Goal: Information Seeking & Learning: Check status

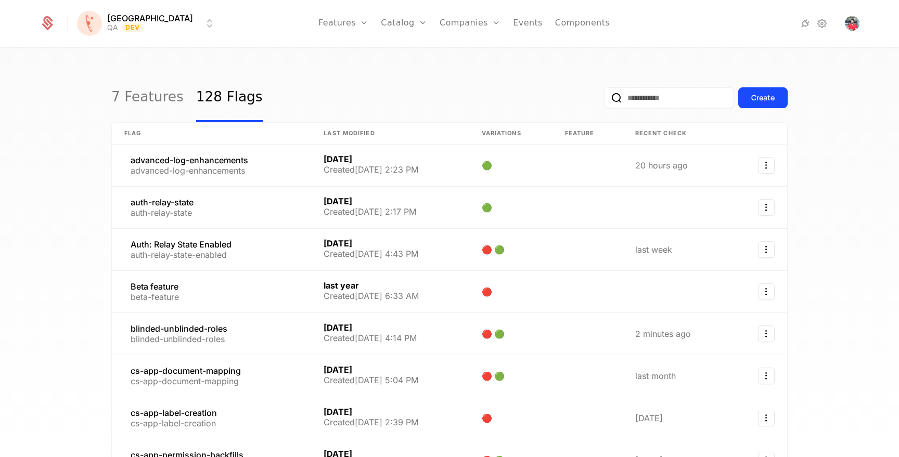
click at [133, 27] on html "[PERSON_NAME] QA Dev Features Features Flags Catalog Plans Add Ons Credits Conf…" at bounding box center [449, 228] width 899 height 457
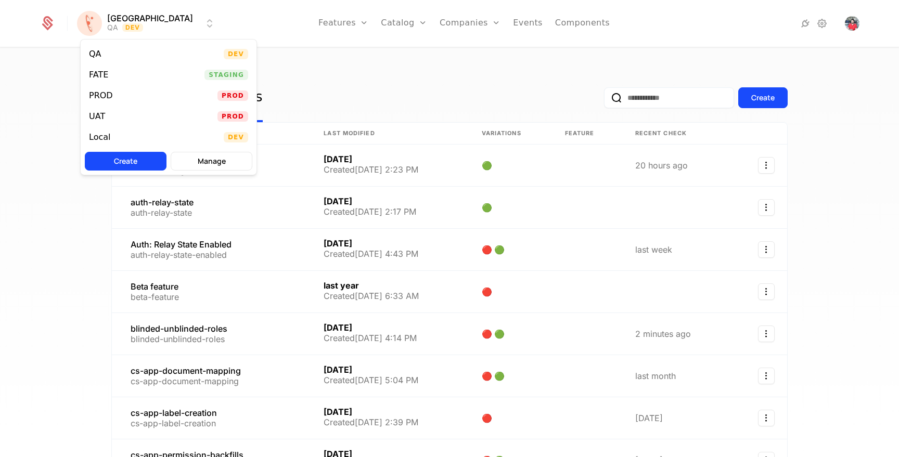
click at [115, 117] on div "UAT Prod" at bounding box center [169, 116] width 176 height 21
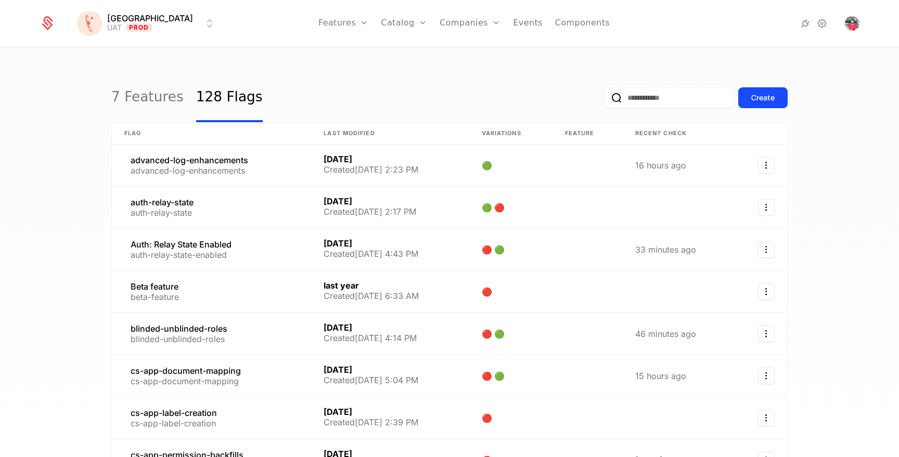
click at [452, 52] on link "Companies" at bounding box center [476, 51] width 48 height 8
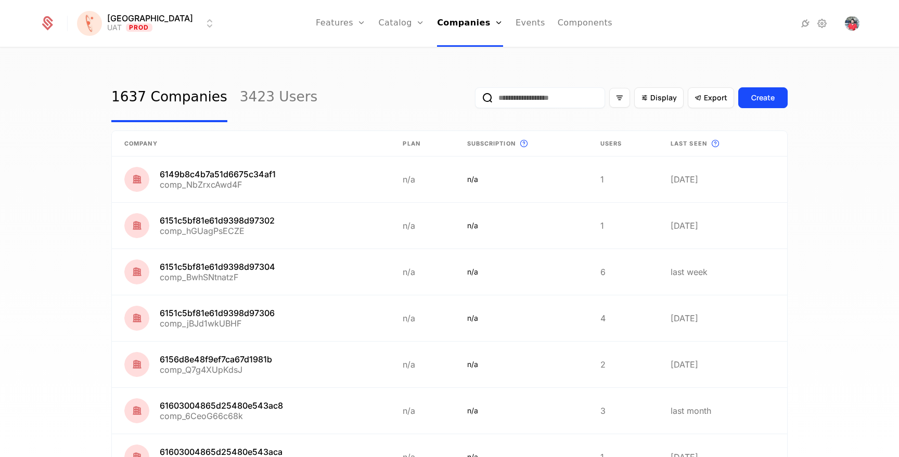
click at [515, 105] on input "email" at bounding box center [540, 97] width 130 height 21
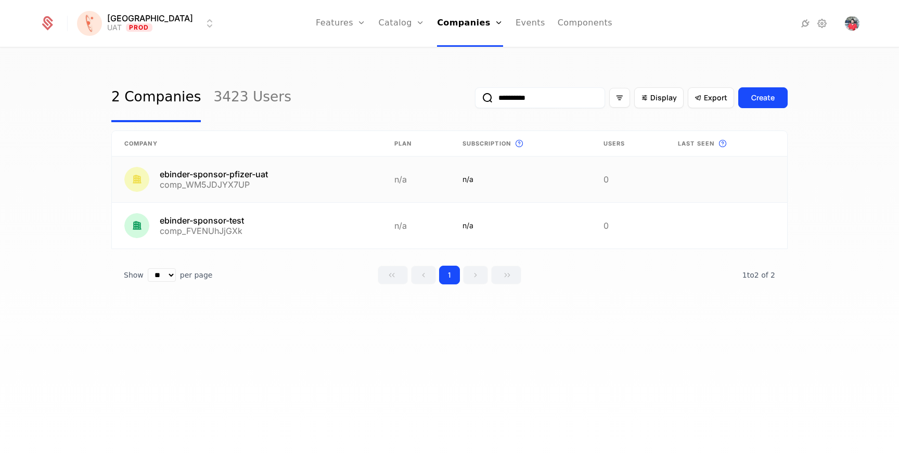
type input "**********"
click at [230, 175] on link at bounding box center [247, 180] width 270 height 46
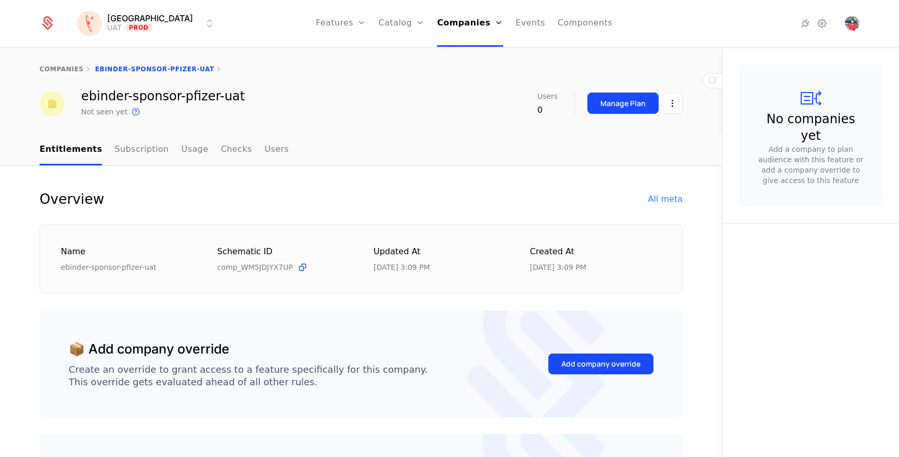
click at [668, 195] on div "All meta" at bounding box center [665, 199] width 34 height 12
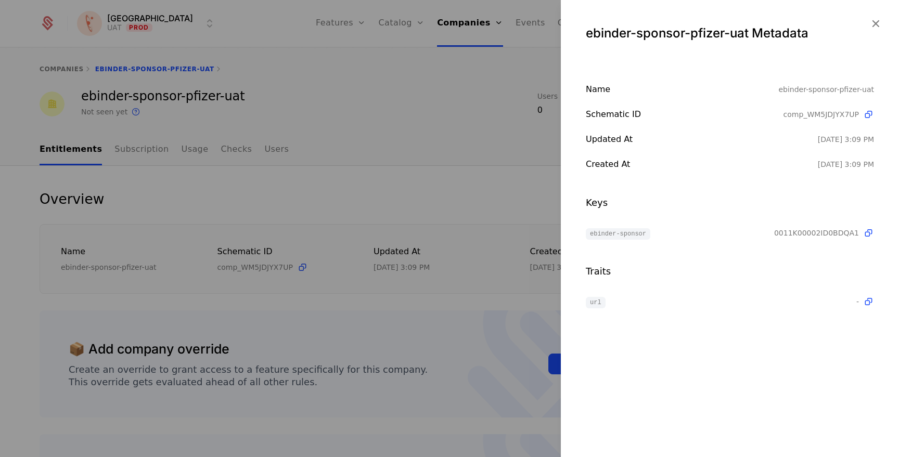
click at [415, 126] on div at bounding box center [449, 228] width 899 height 457
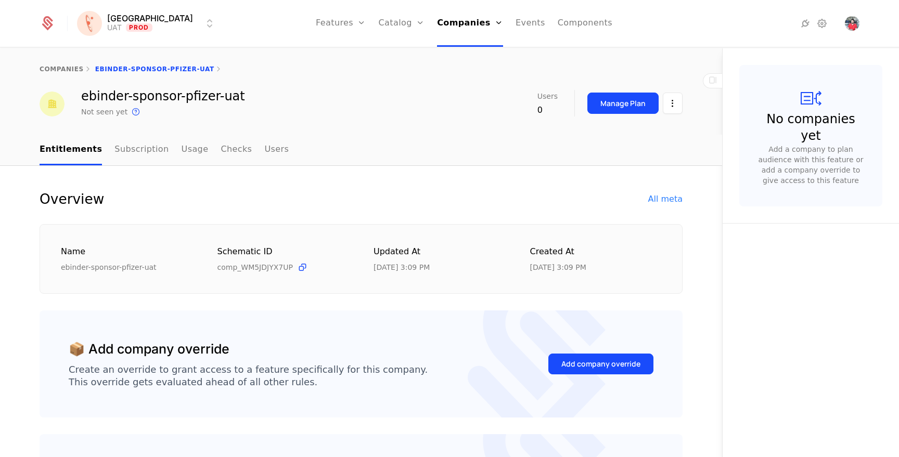
click at [345, 72] on link "Flags" at bounding box center [352, 67] width 48 height 8
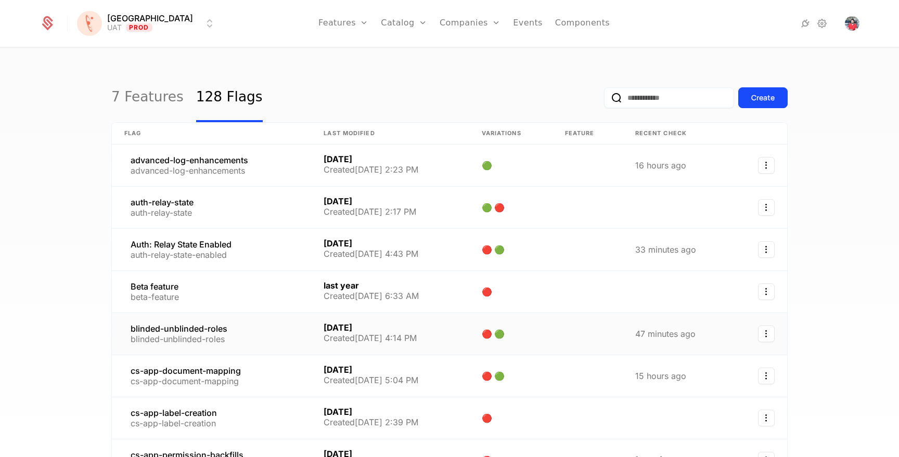
click at [192, 327] on link at bounding box center [211, 334] width 199 height 42
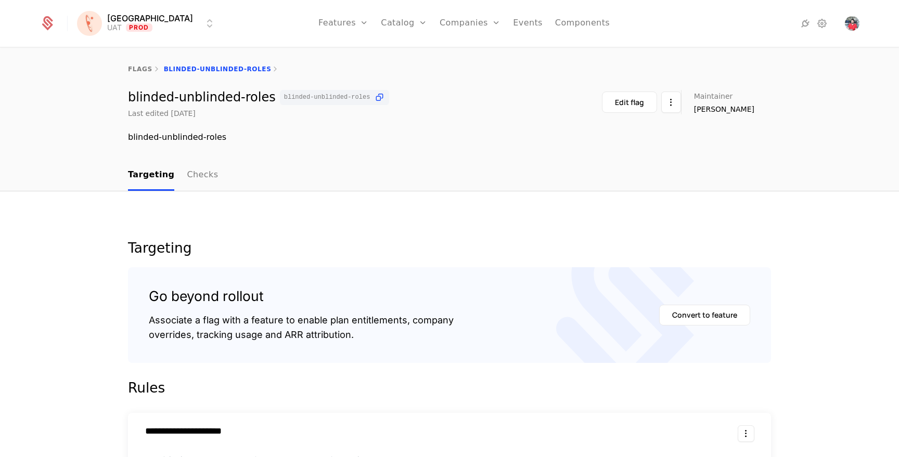
click at [148, 177] on link "Targeting" at bounding box center [151, 175] width 46 height 31
click at [194, 178] on link "Checks" at bounding box center [202, 175] width 31 height 31
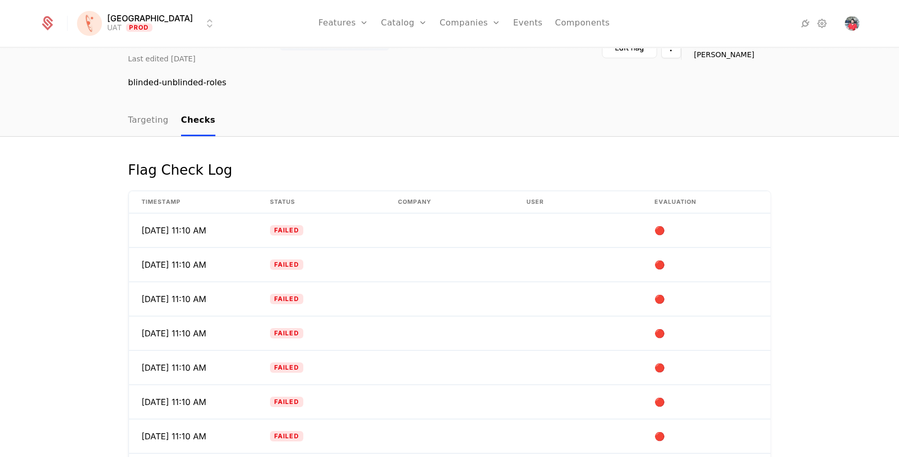
scroll to position [108, 0]
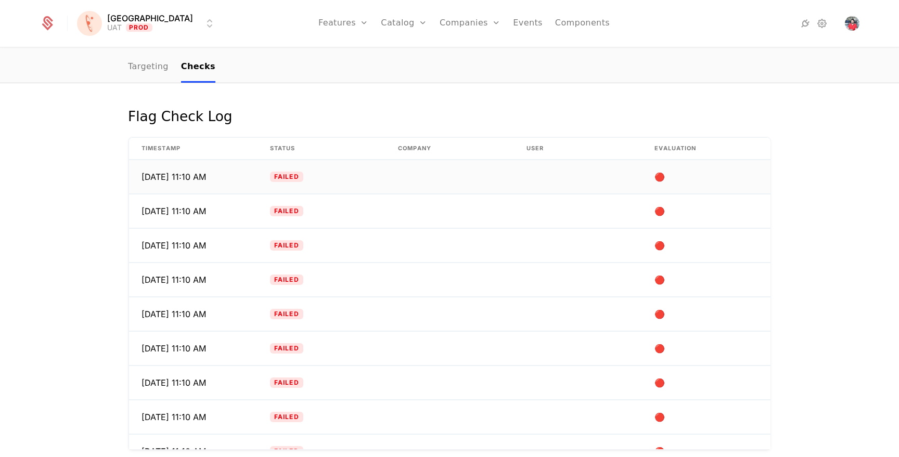
click at [329, 180] on td "Failed" at bounding box center [321, 177] width 128 height 34
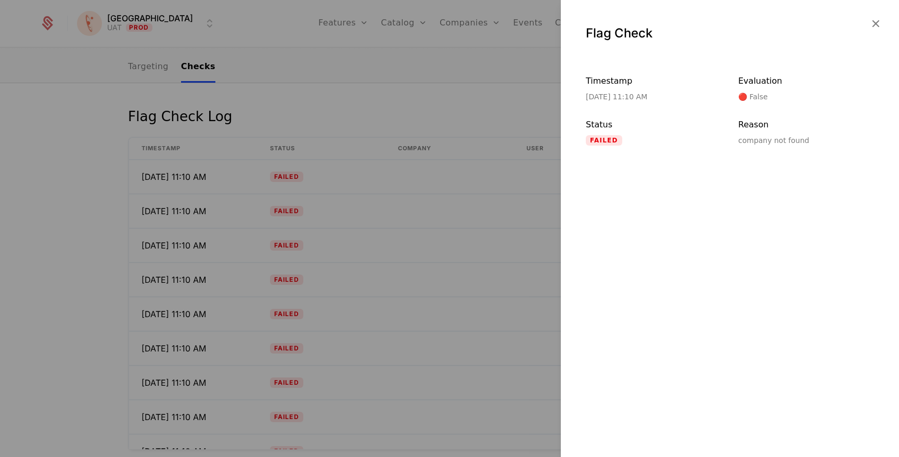
click at [874, 28] on icon "button" at bounding box center [875, 24] width 14 height 14
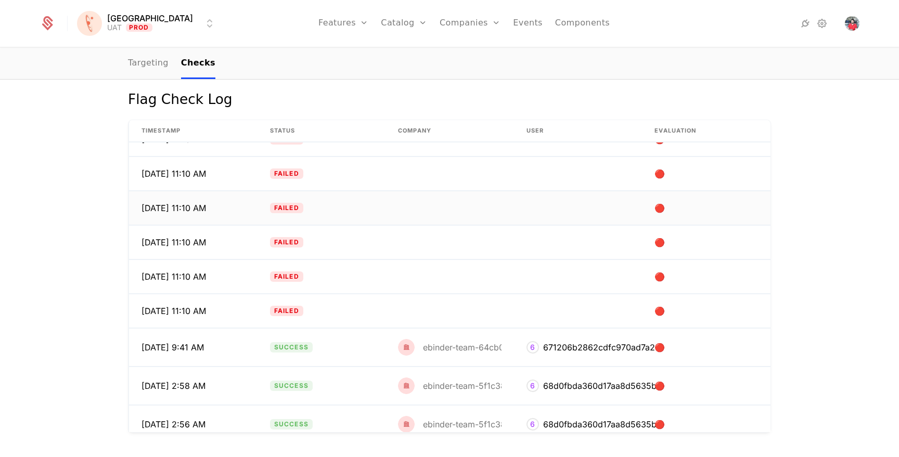
scroll to position [320, 0]
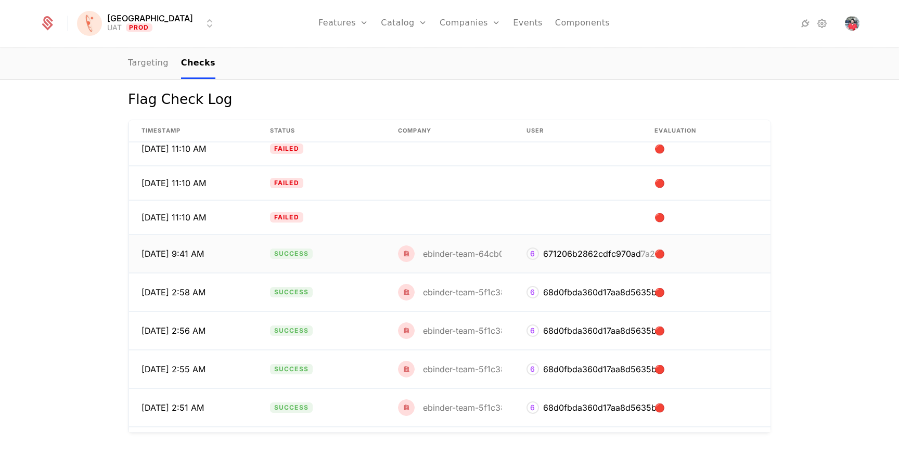
click at [439, 255] on div "ebinder-team-64cb088452278d0042bbe780" at bounding box center [512, 254] width 178 height 8
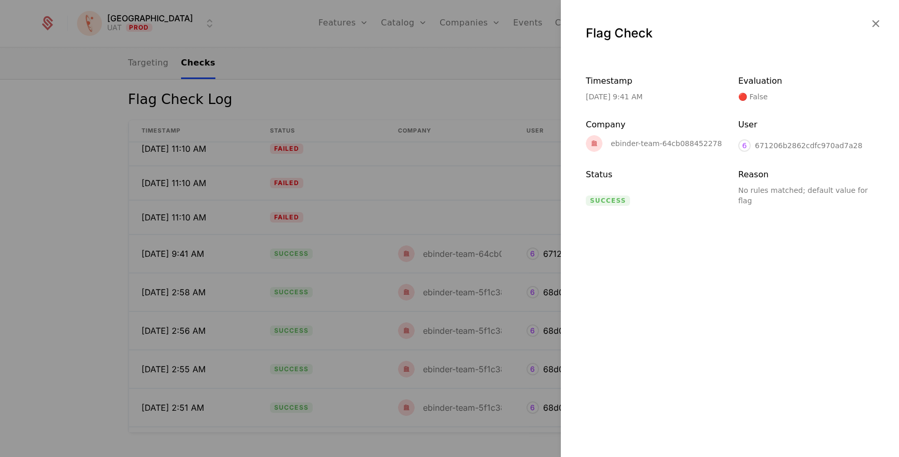
click at [801, 143] on div "671206b2862cdfc970ad7a28" at bounding box center [808, 145] width 108 height 10
click at [425, 160] on div at bounding box center [449, 228] width 899 height 457
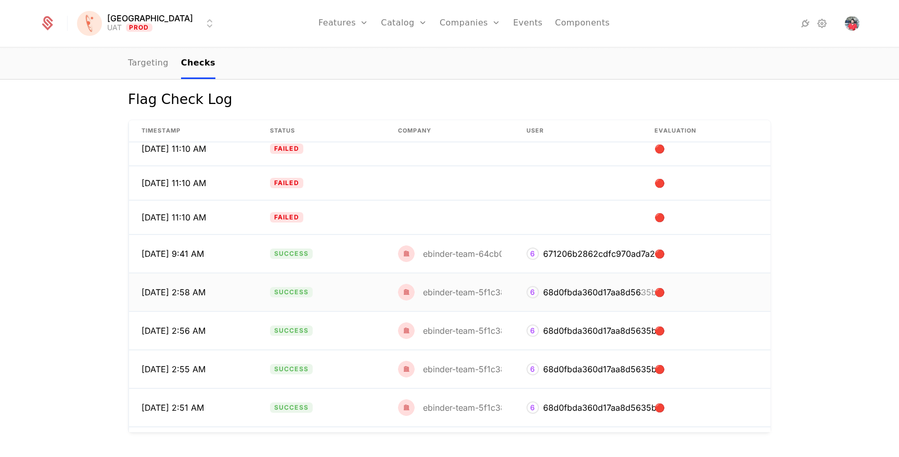
click at [468, 296] on div "ebinder-team-5f1c388c5fc3e200411508f0" at bounding box center [506, 292] width 167 height 8
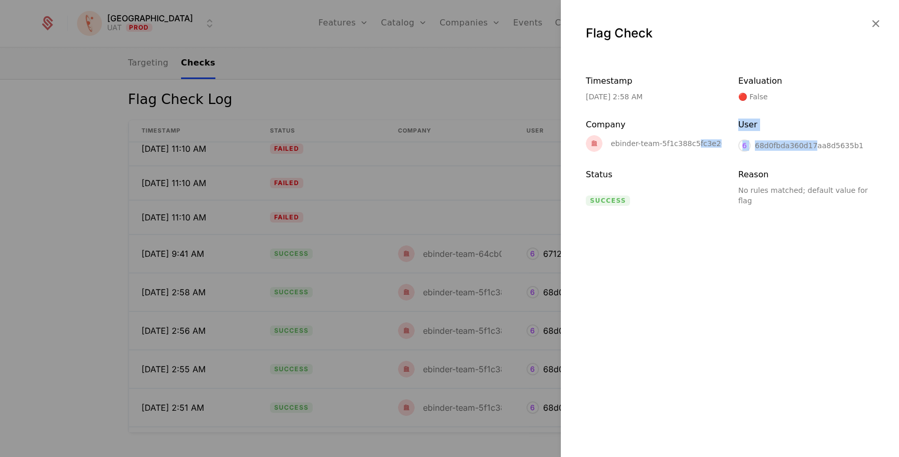
drag, startPoint x: 695, startPoint y: 140, endPoint x: 813, endPoint y: 140, distance: 118.6
click at [813, 140] on div "Timestamp [DATE] 2:58 AM Evaluation 🔴 False Company ebinder-team-5f1c388c5fc3e2…" at bounding box center [729, 140] width 288 height 131
click at [823, 135] on div "User" at bounding box center [806, 127] width 136 height 17
click at [881, 24] on icon "button" at bounding box center [875, 24] width 14 height 14
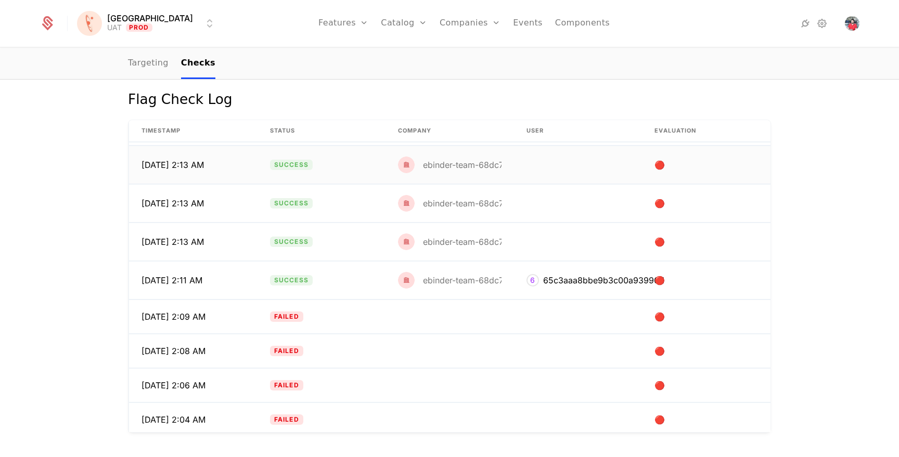
scroll to position [824, 0]
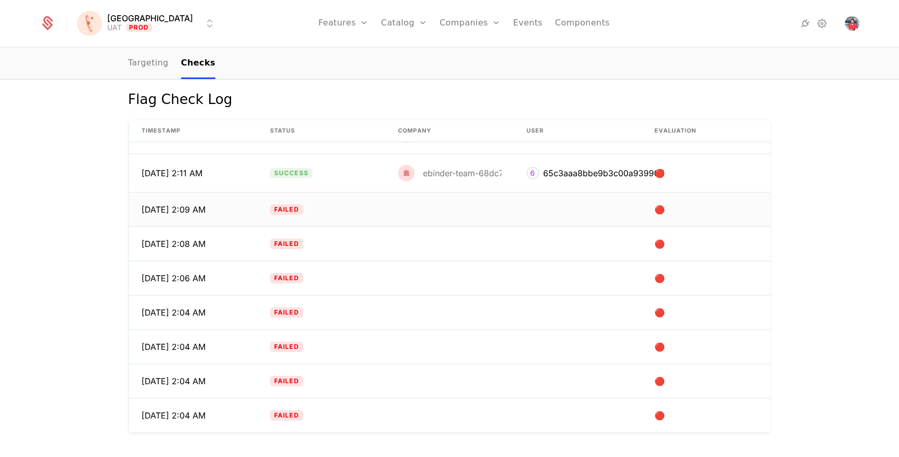
click at [281, 214] on td "Failed" at bounding box center [321, 210] width 128 height 34
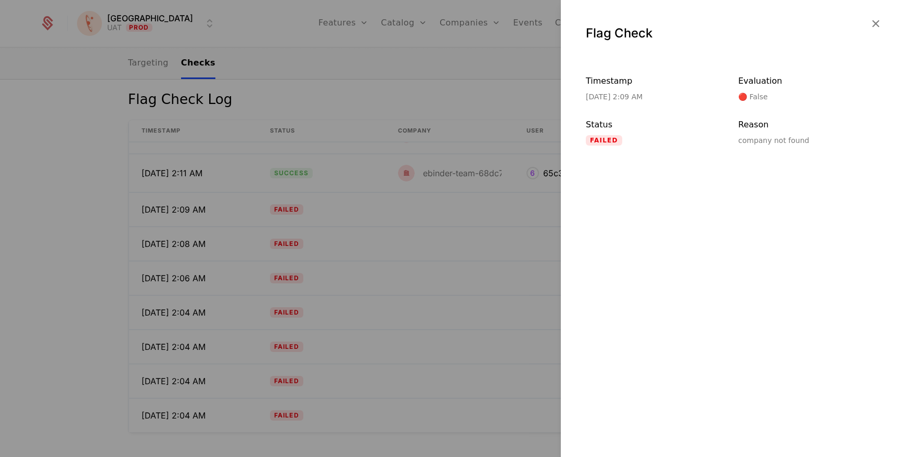
click at [874, 25] on icon "button" at bounding box center [875, 24] width 14 height 14
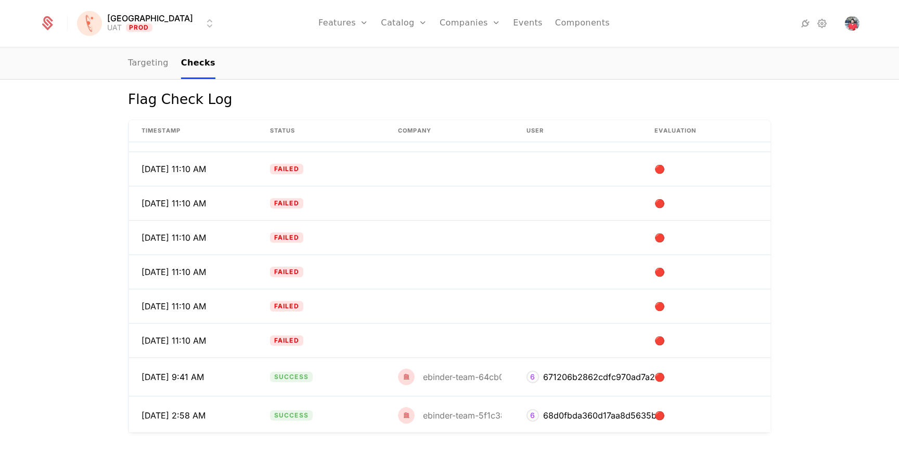
scroll to position [0, 0]
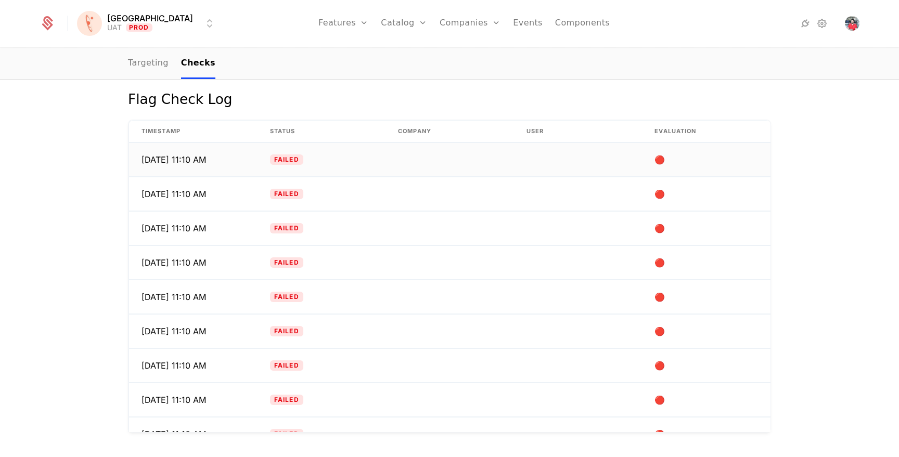
click at [289, 166] on td "Failed" at bounding box center [321, 160] width 128 height 34
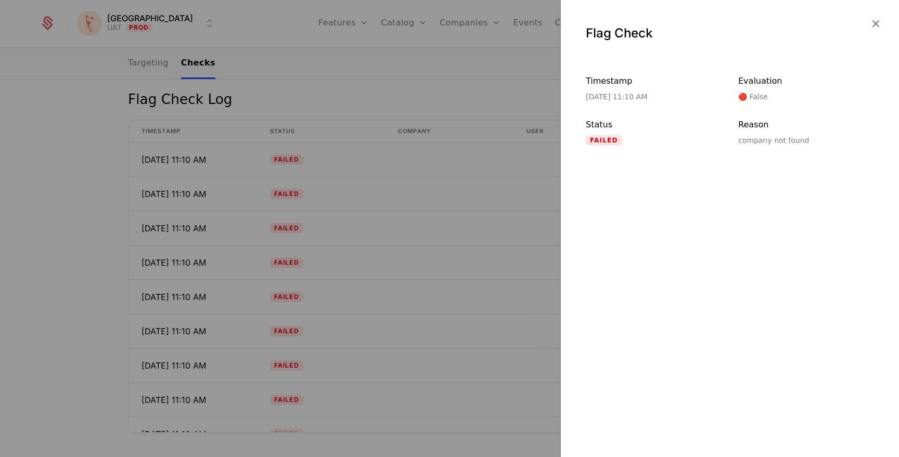
click at [871, 22] on icon "button" at bounding box center [875, 24] width 14 height 14
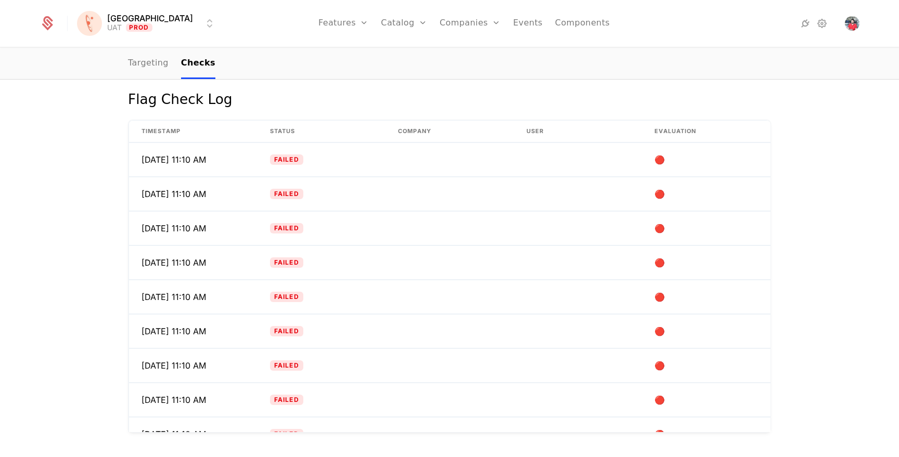
click at [132, 61] on link "Targeting" at bounding box center [148, 63] width 41 height 31
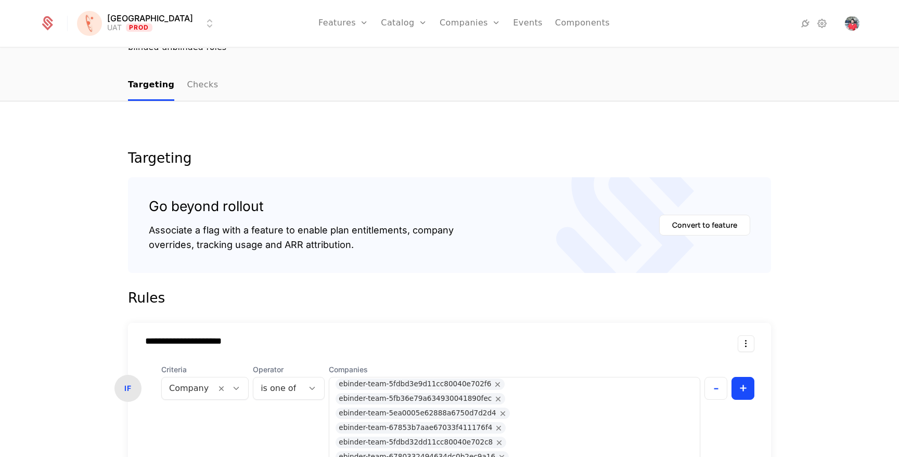
scroll to position [36, 0]
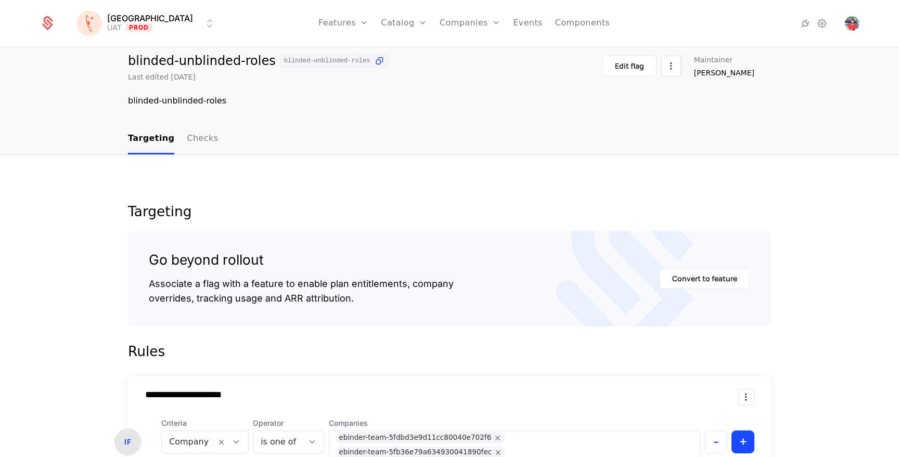
click at [192, 138] on link "Checks" at bounding box center [202, 139] width 31 height 31
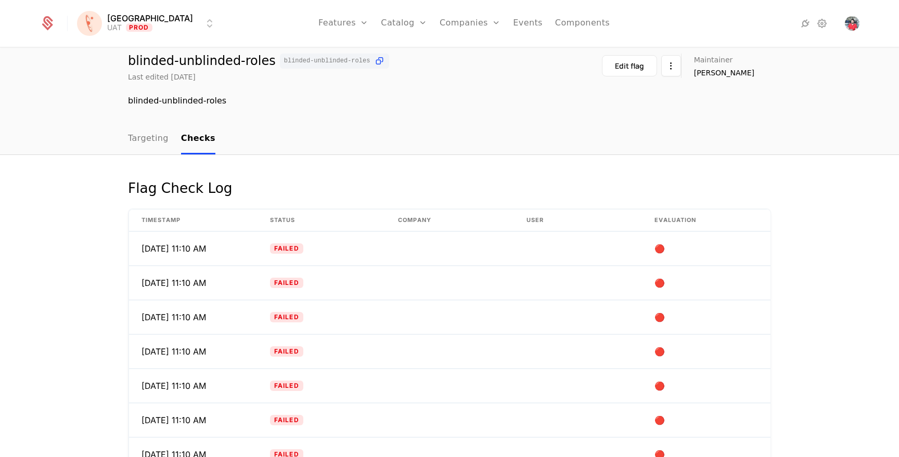
click at [680, 64] on html "[PERSON_NAME] Prod Features Features Flags Catalog Plans Add Ons Credits Config…" at bounding box center [449, 228] width 899 height 457
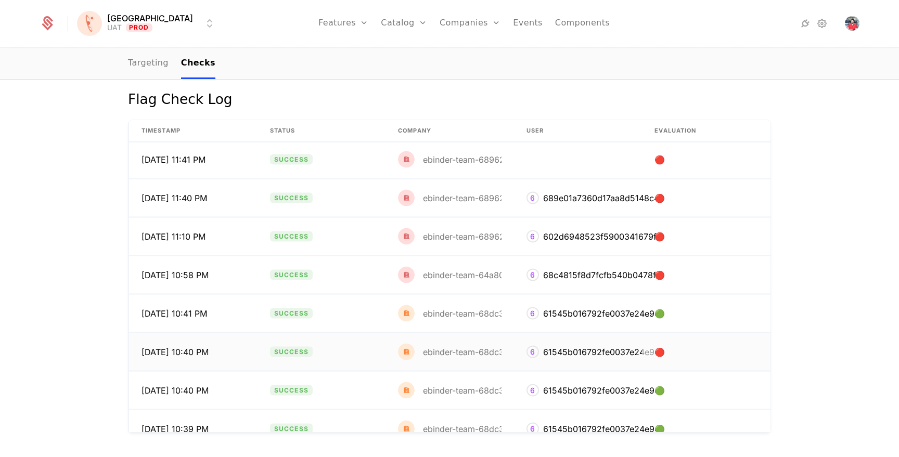
scroll to position [7120, 0]
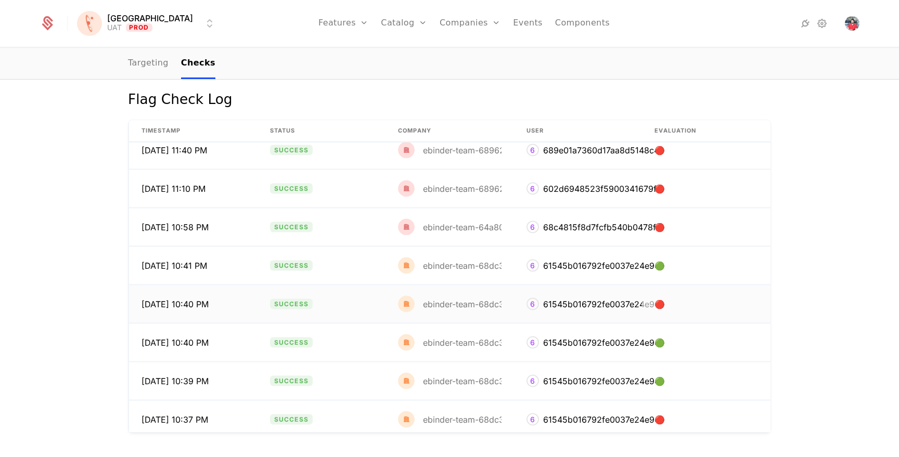
click at [627, 302] on div "61545b016792fe0037e24e94" at bounding box center [601, 303] width 116 height 12
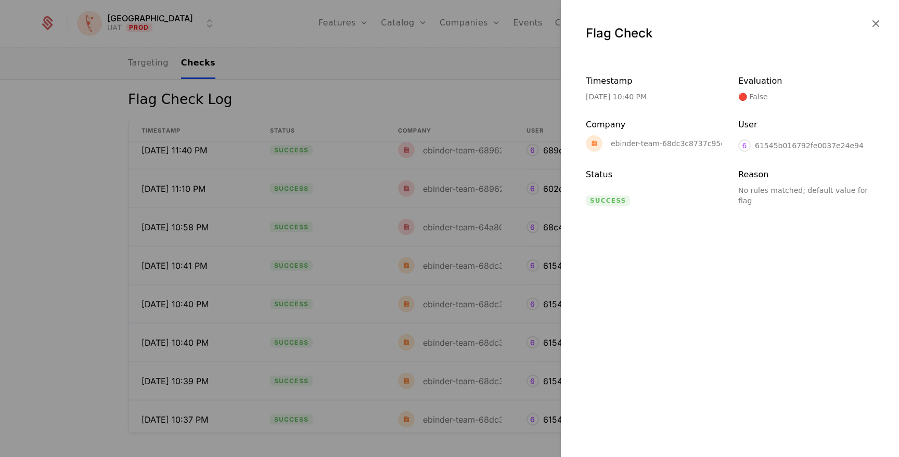
click at [880, 21] on icon "button" at bounding box center [875, 24] width 14 height 14
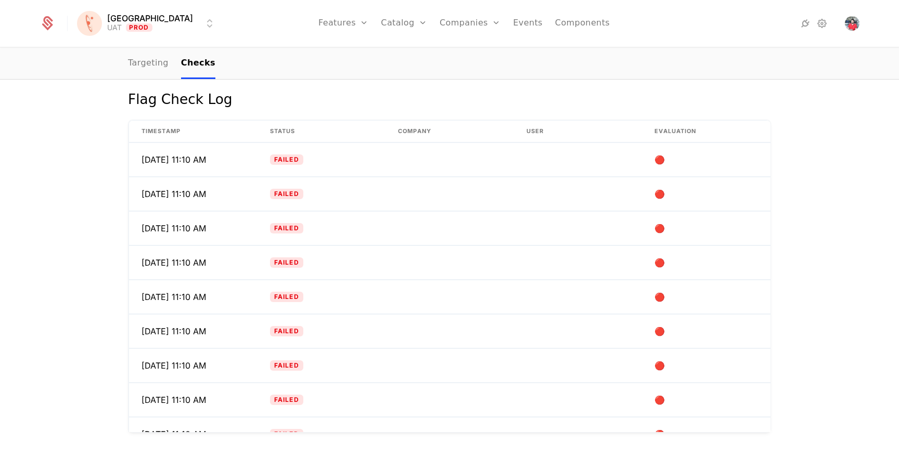
scroll to position [0, 0]
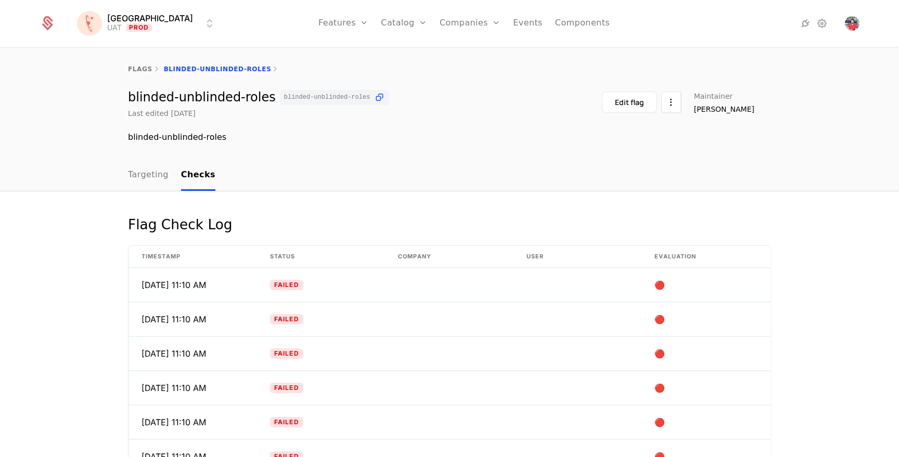
click at [486, 68] on div "flags blinded-unblinded-roles" at bounding box center [449, 69] width 643 height 8
click at [140, 178] on link "Targeting" at bounding box center [148, 175] width 41 height 31
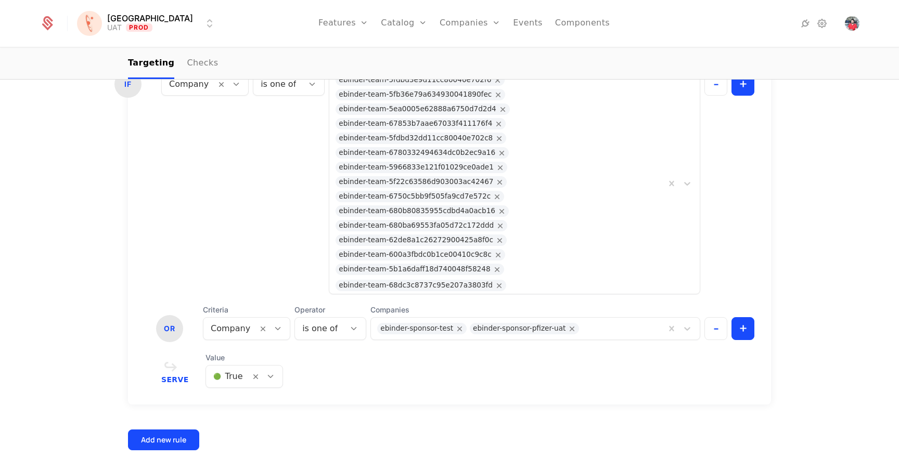
scroll to position [319, 0]
